Goal: Participate in discussion

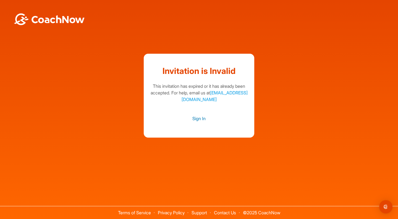
click at [197, 118] on link "Sign In" at bounding box center [199, 118] width 100 height 7
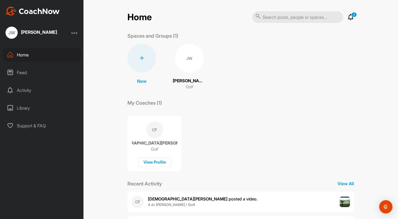
click at [185, 60] on div "JW" at bounding box center [189, 58] width 29 height 29
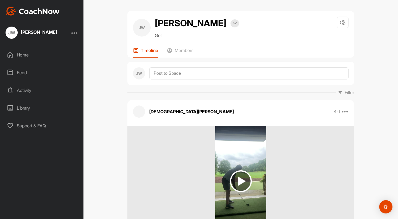
click at [242, 177] on img at bounding box center [241, 181] width 22 height 22
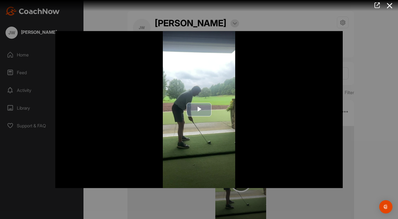
click at [199, 109] on span "Video Player" at bounding box center [199, 109] width 0 height 0
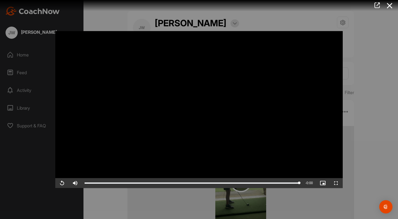
click at [367, 75] on div at bounding box center [199, 109] width 398 height 219
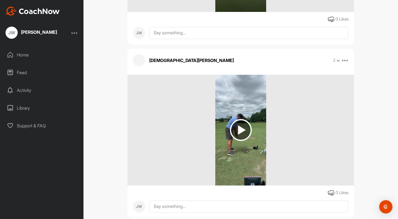
scroll to position [223, 0]
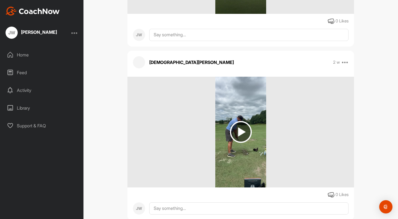
click at [236, 128] on img at bounding box center [241, 132] width 22 height 22
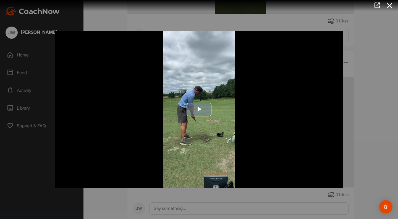
click at [199, 109] on span "Video Player" at bounding box center [199, 109] width 0 height 0
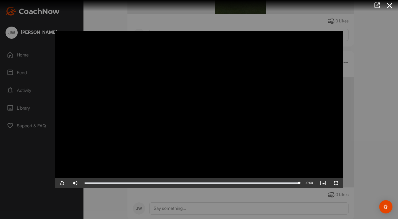
click at [371, 37] on div at bounding box center [199, 109] width 398 height 219
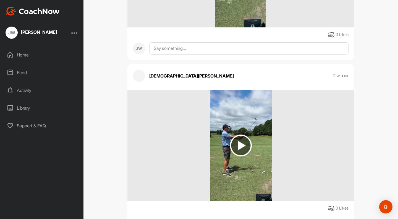
scroll to position [384, 0]
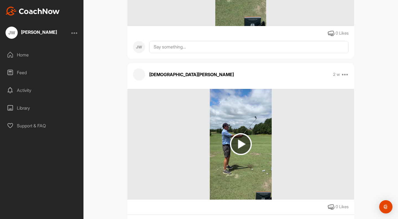
click at [236, 144] on img at bounding box center [241, 144] width 22 height 22
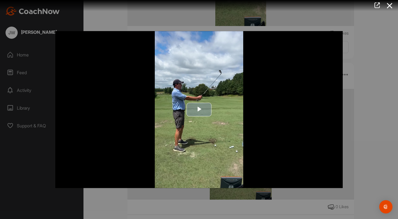
click at [199, 109] on span "Video Player" at bounding box center [199, 109] width 0 height 0
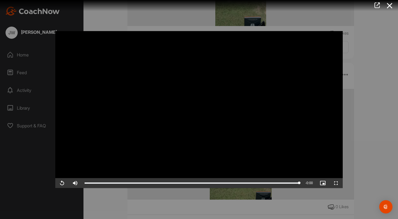
click at [369, 54] on div at bounding box center [199, 109] width 398 height 219
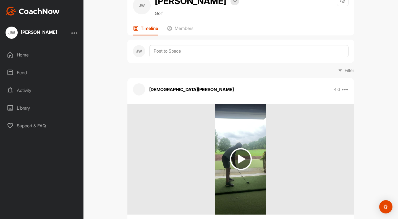
scroll to position [0, 0]
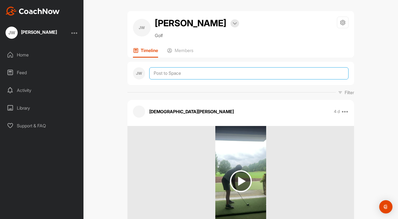
click at [166, 73] on textarea at bounding box center [248, 73] width 199 height 12
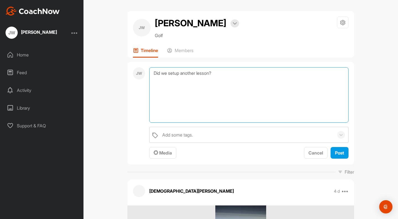
click at [174, 74] on textarea "Did we setup another lesson?" at bounding box center [248, 94] width 199 height 55
type textarea "Did we set up another lesson?"
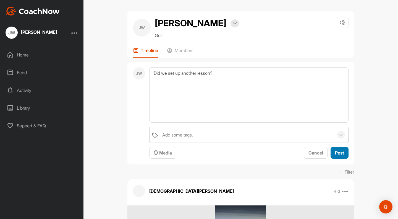
click at [335, 154] on span "Post" at bounding box center [339, 153] width 9 height 6
